Goal: Task Accomplishment & Management: Manage account settings

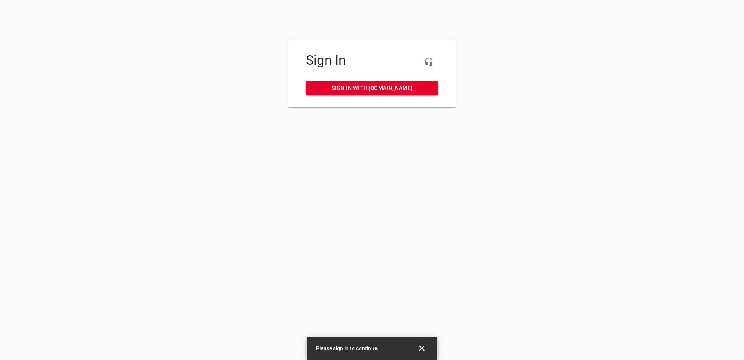
drag, startPoint x: 0, startPoint y: 0, endPoint x: 370, endPoint y: 87, distance: 380.0
click at [370, 87] on span "Sign in with my.rheem.com" at bounding box center [372, 88] width 120 height 10
click at [334, 85] on span "Sign in with my.rheem.com" at bounding box center [372, 88] width 120 height 10
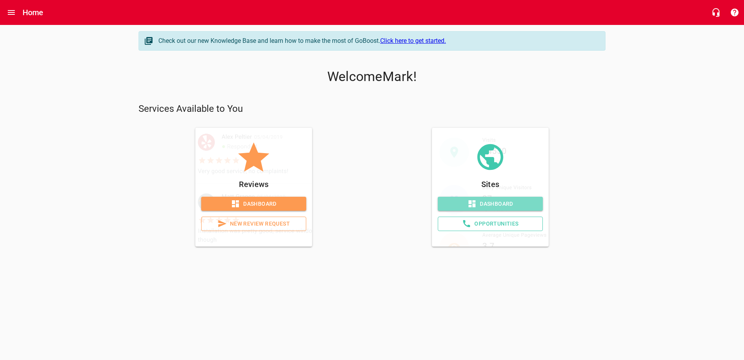
click at [530, 202] on span "Dashboard" at bounding box center [490, 204] width 93 height 10
click at [250, 201] on span "Dashboard" at bounding box center [254, 204] width 93 height 10
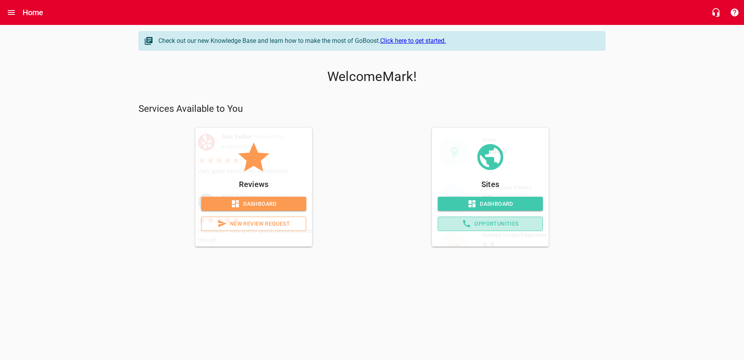
click at [489, 226] on span "Opportunities" at bounding box center [491, 224] width 92 height 10
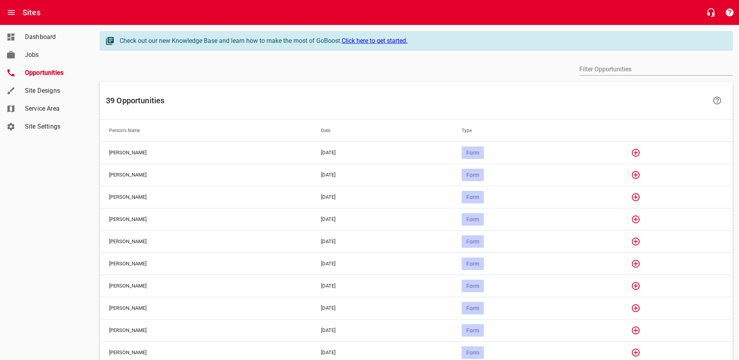
click at [639, 152] on icon "button" at bounding box center [636, 153] width 8 height 8
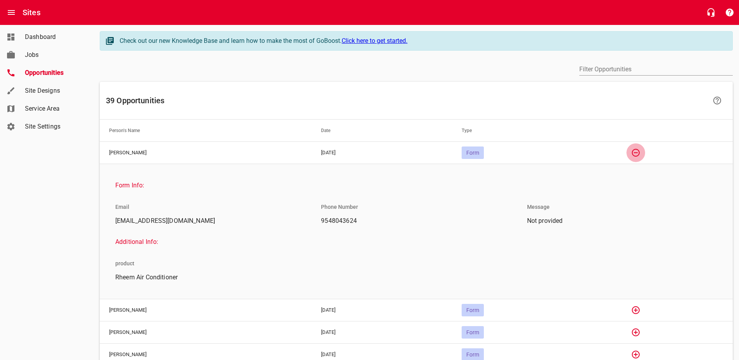
click at [640, 154] on icon "button" at bounding box center [635, 152] width 9 height 9
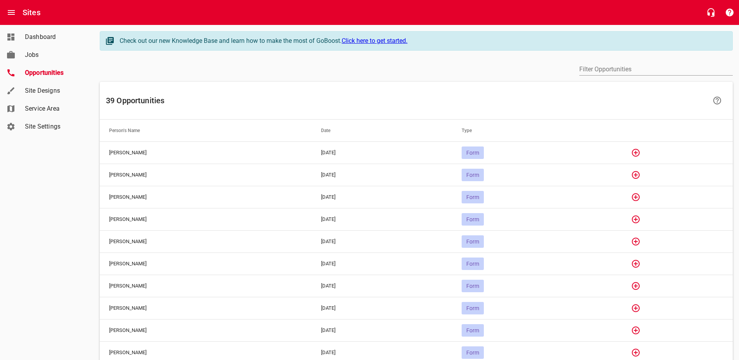
click at [43, 90] on span "Site Designs" at bounding box center [54, 90] width 59 height 9
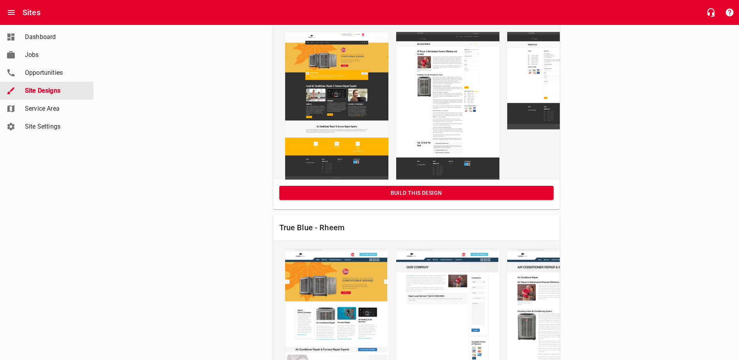
scroll to position [662, 0]
